Goal: Navigation & Orientation: Go to known website

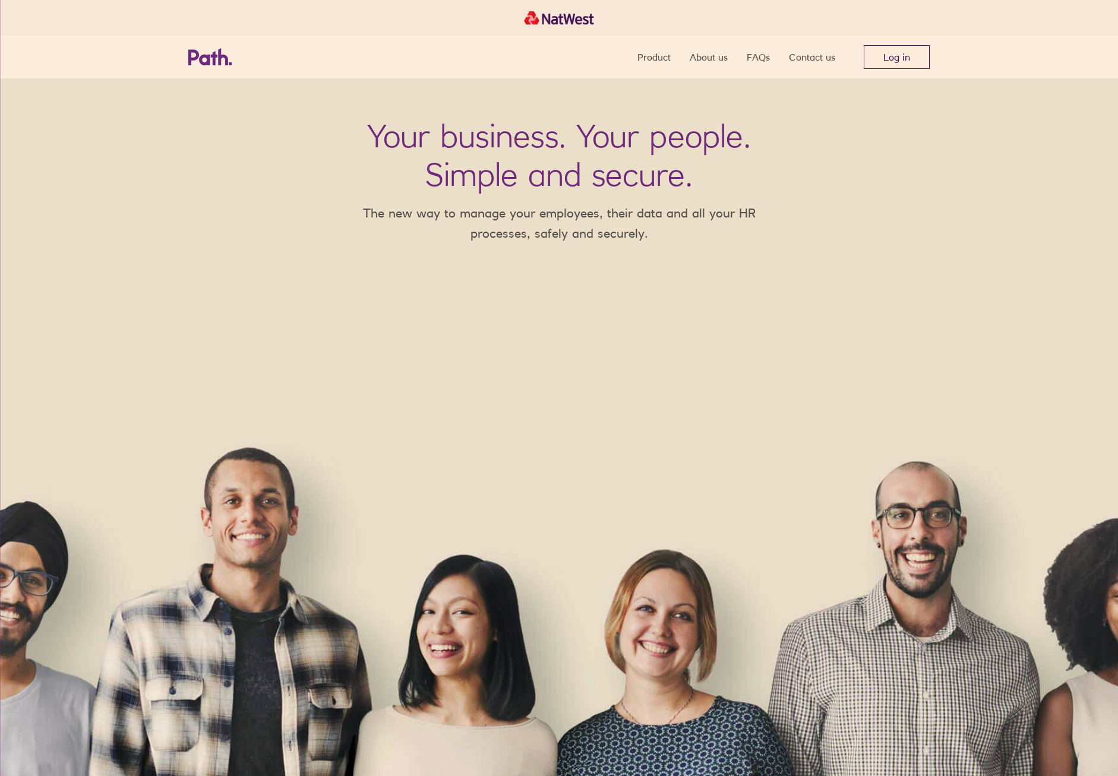
click at [909, 57] on link "Log in" at bounding box center [897, 57] width 66 height 24
click at [932, 62] on div "Product About us FAQs Contact us Log in" at bounding box center [559, 57] width 760 height 43
click at [919, 60] on link "Log in" at bounding box center [897, 57] width 66 height 24
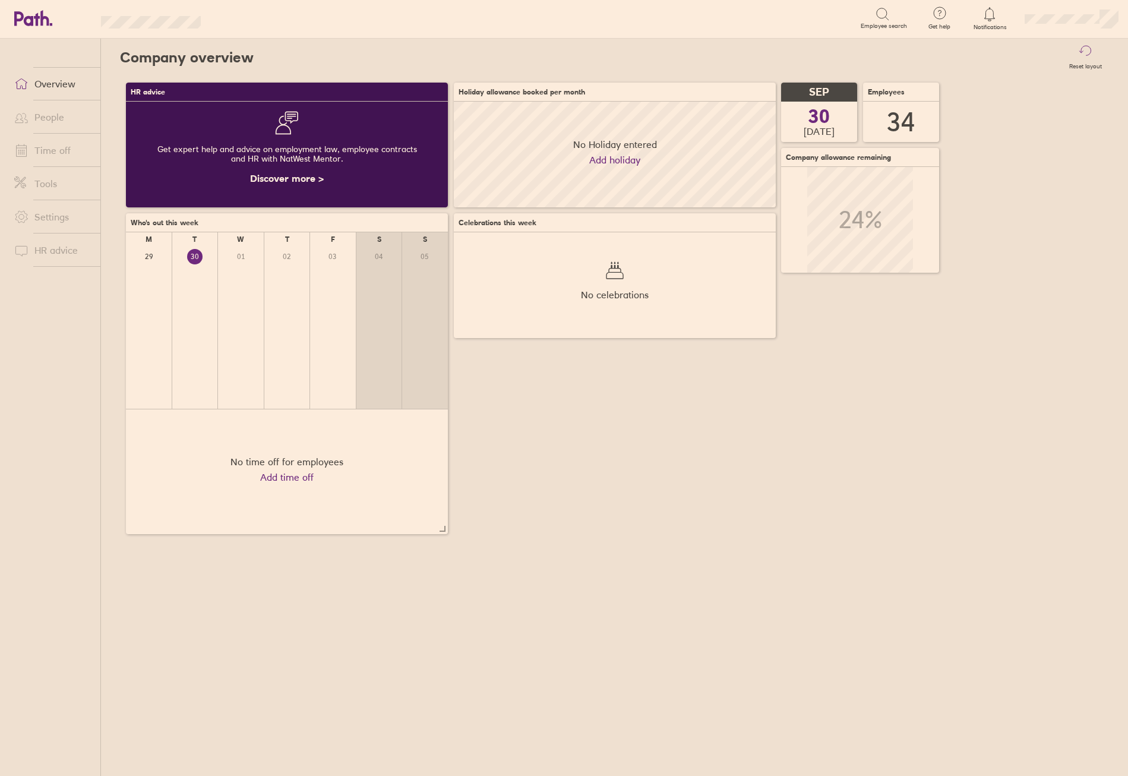
scroll to position [106, 322]
